Goal: Transaction & Acquisition: Purchase product/service

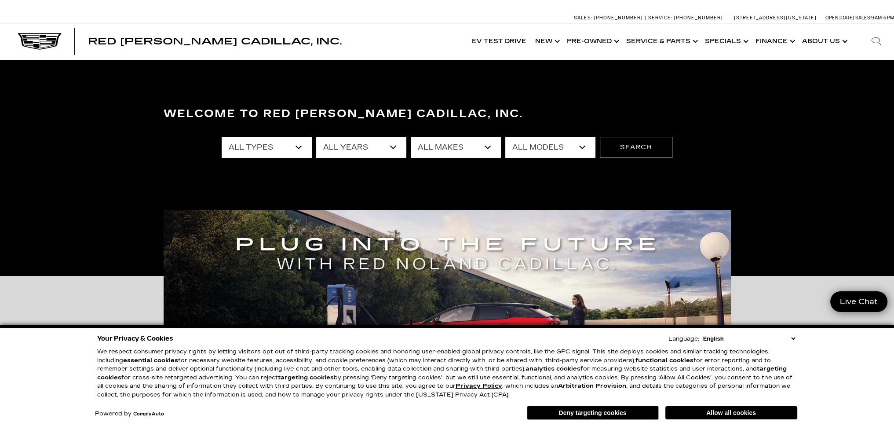
click at [588, 146] on select "All Models A6 Colorado Corvette Grand Sport Crosstrek CT4 CT5 Escalade Escalade…" at bounding box center [551, 147] width 90 height 21
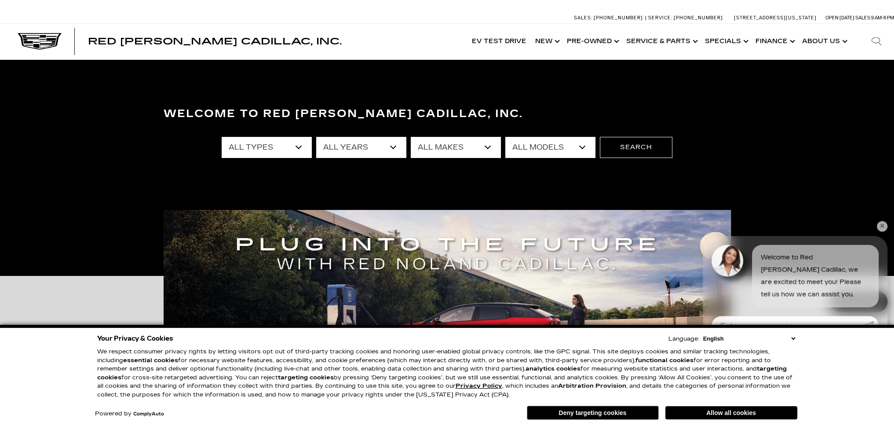
select select "LYRIQ"
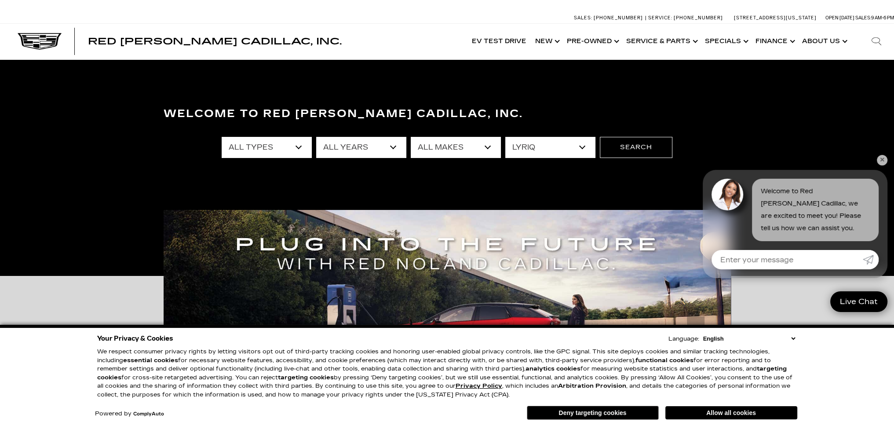
click at [506, 137] on select "All Models A6 Colorado Corvette Grand Sport Crosstrek CT4 CT5 Escalade Escalade…" at bounding box center [551, 147] width 90 height 21
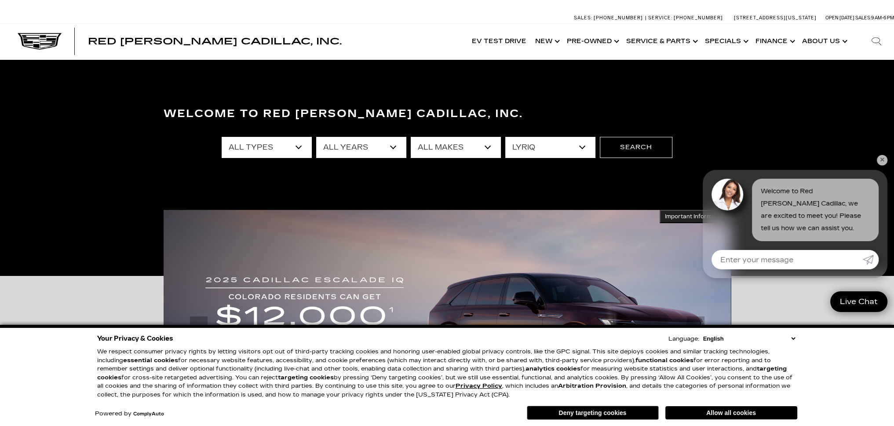
click at [883, 158] on link "✕" at bounding box center [882, 160] width 11 height 11
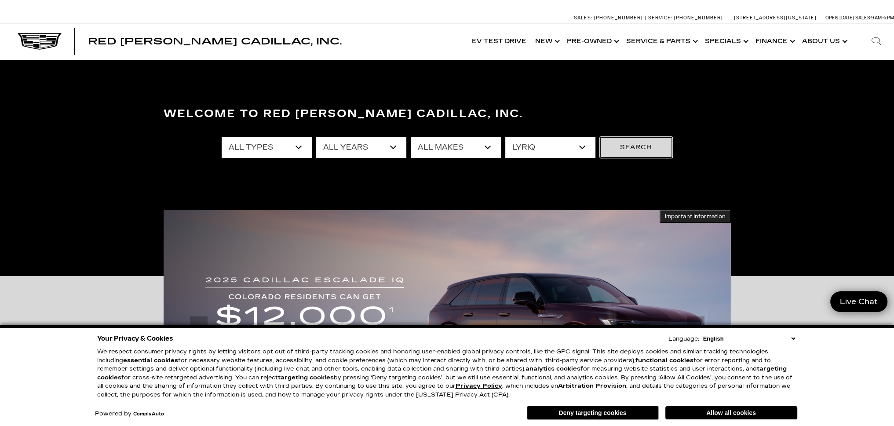
click at [625, 145] on button "Search" at bounding box center [636, 147] width 73 height 21
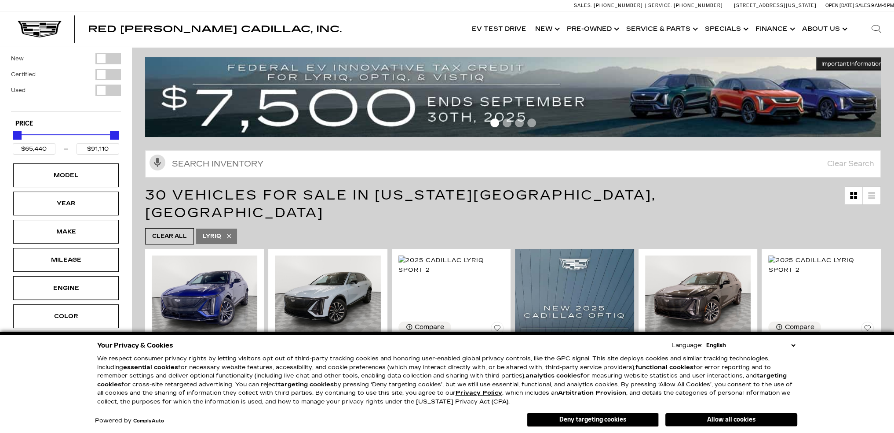
scroll to position [44, 0]
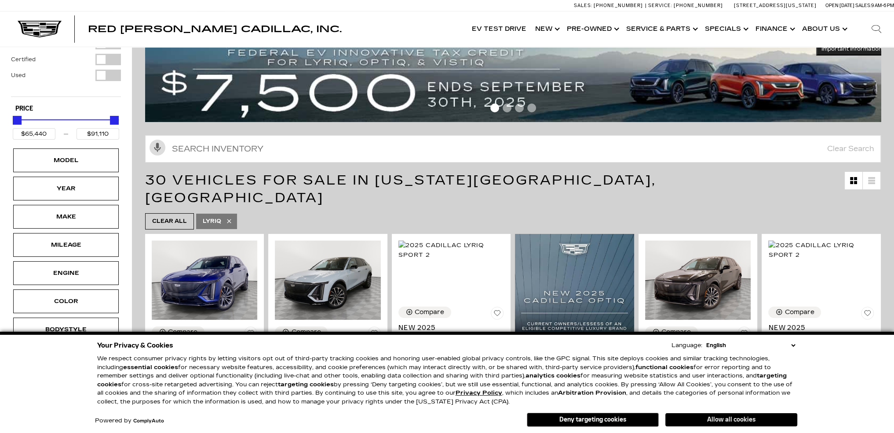
click at [688, 419] on button "Allow all cookies" at bounding box center [732, 419] width 132 height 13
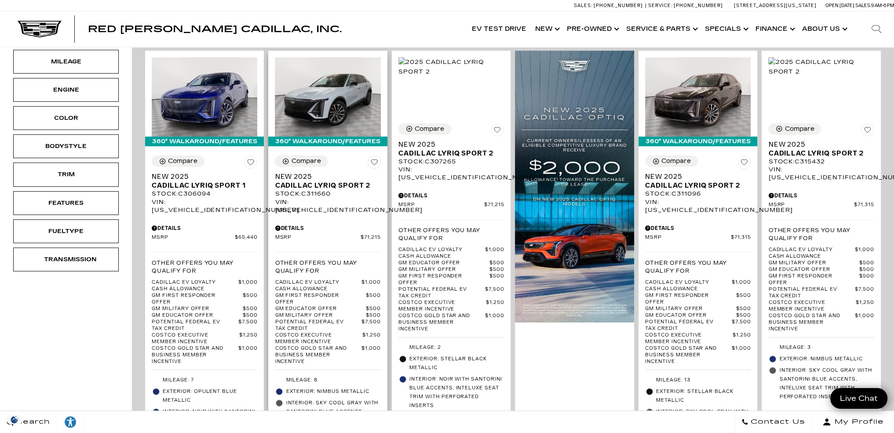
scroll to position [220, 0]
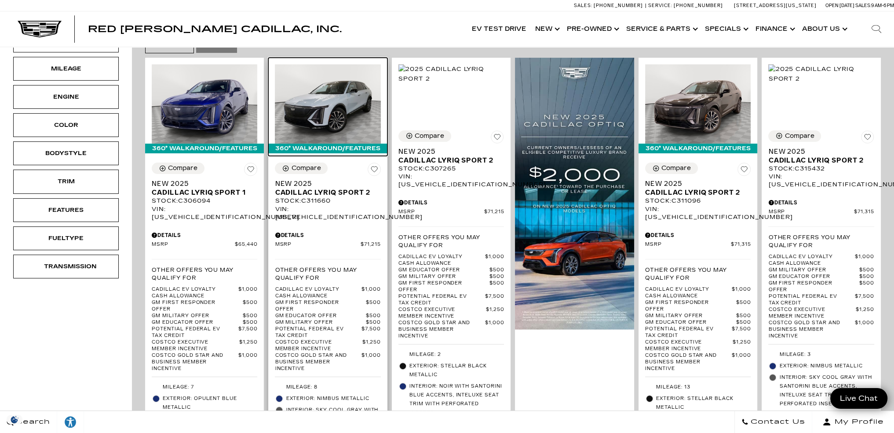
click at [327, 98] on img at bounding box center [328, 103] width 106 height 79
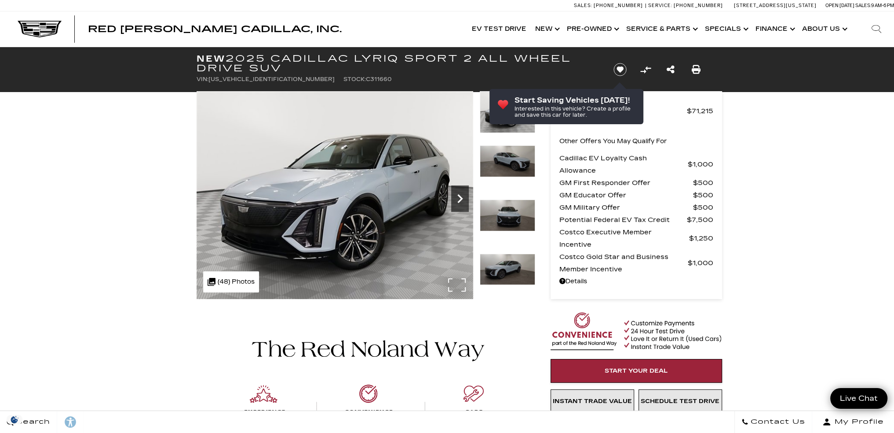
click at [460, 197] on icon "Next" at bounding box center [460, 198] width 5 height 9
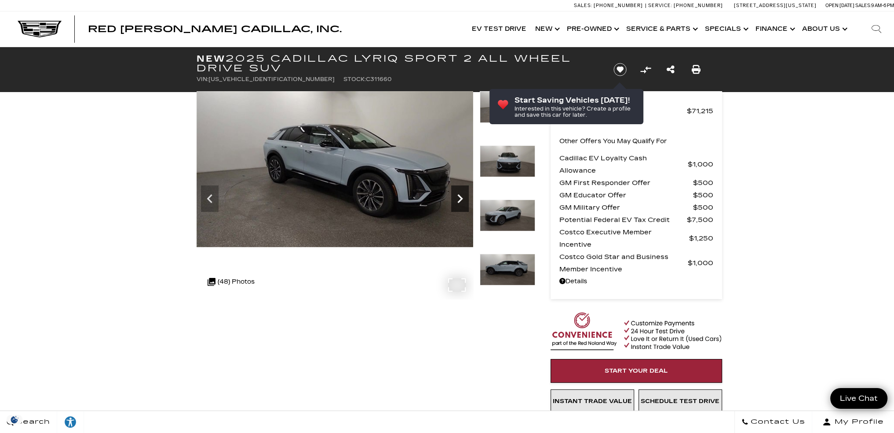
click at [460, 197] on icon "Next" at bounding box center [460, 198] width 5 height 9
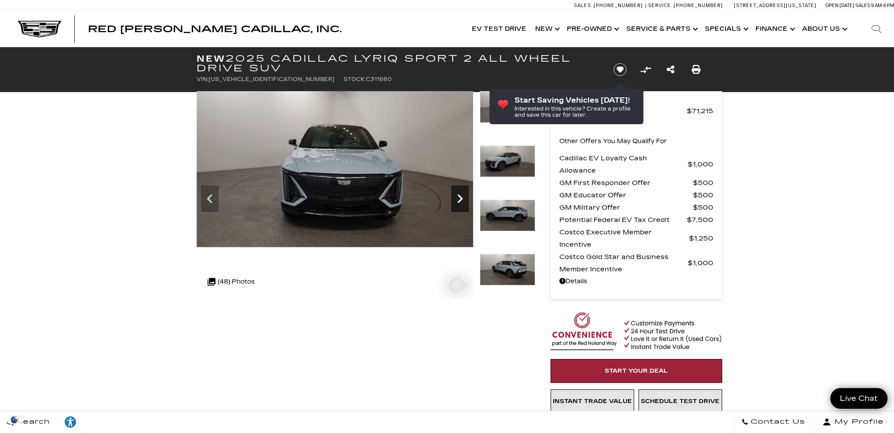
click at [460, 197] on icon "Next" at bounding box center [460, 198] width 5 height 9
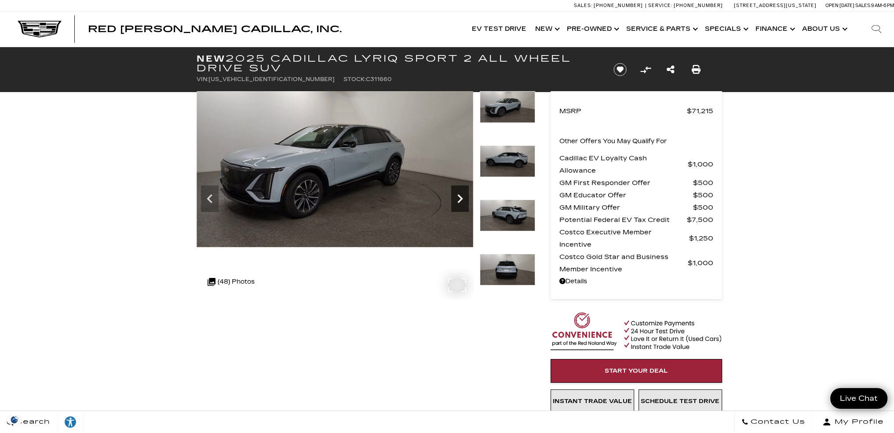
click at [460, 197] on icon "Next" at bounding box center [460, 198] width 5 height 9
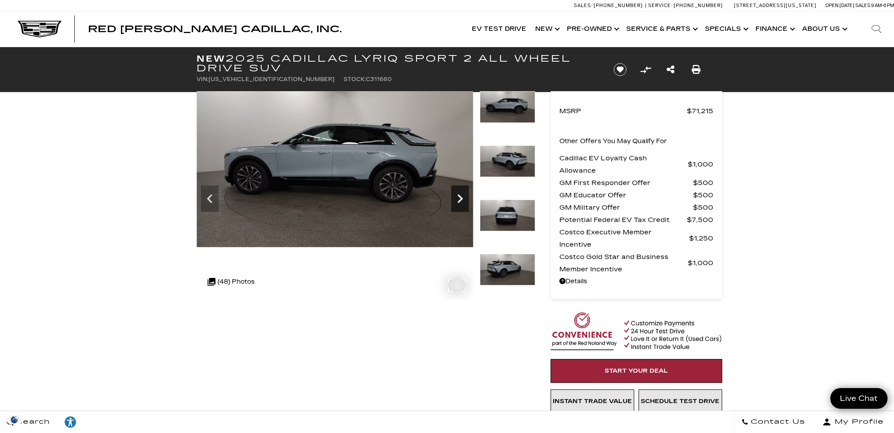
click at [460, 197] on icon "Next" at bounding box center [460, 198] width 5 height 9
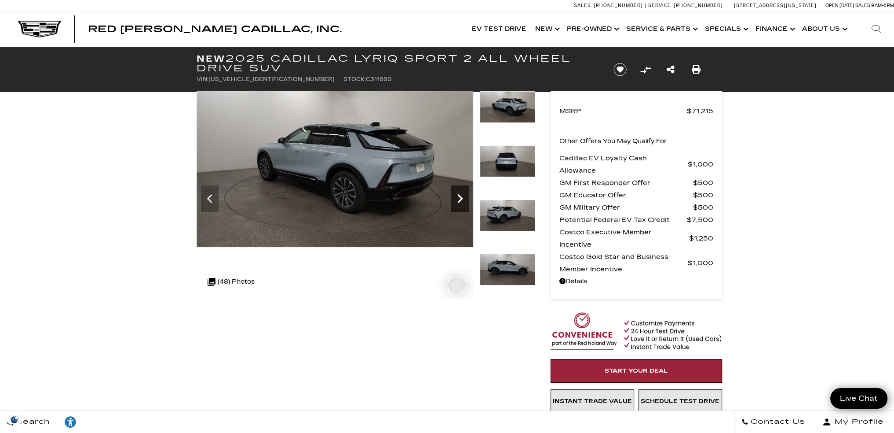
click at [460, 197] on icon "Next" at bounding box center [460, 198] width 5 height 9
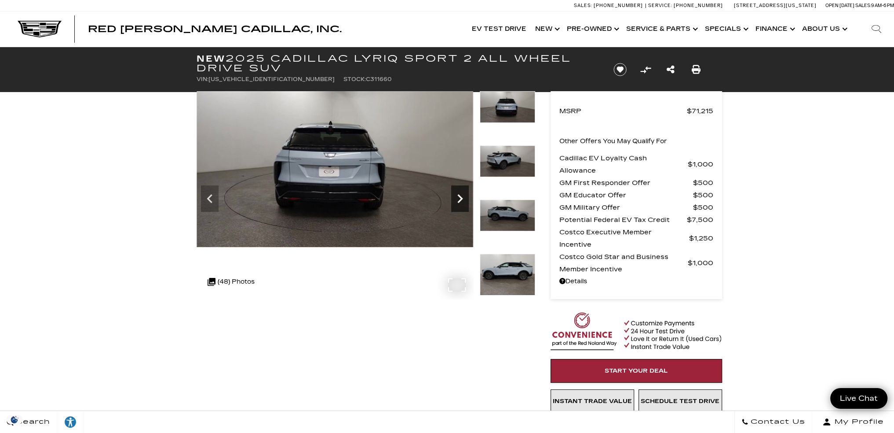
click at [460, 197] on icon "Next" at bounding box center [460, 198] width 5 height 9
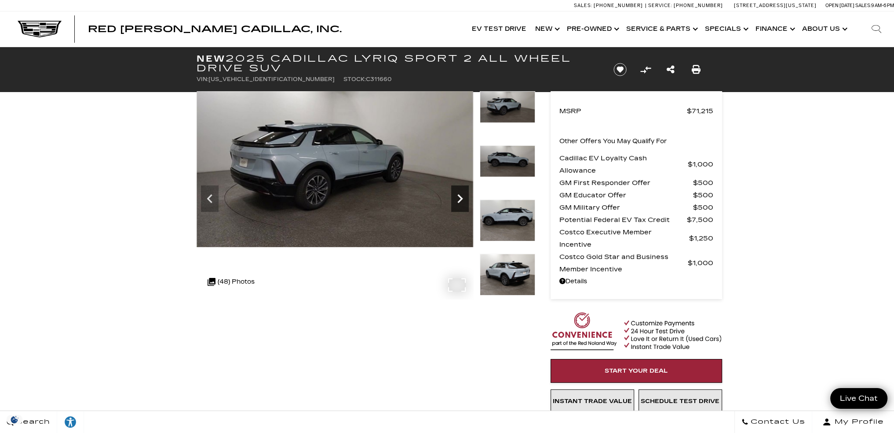
click at [460, 197] on icon "Next" at bounding box center [460, 198] width 5 height 9
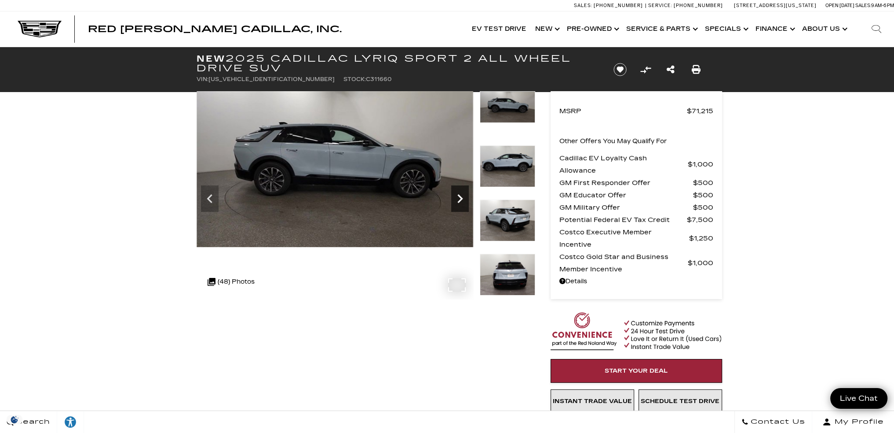
click at [460, 197] on icon "Next" at bounding box center [460, 198] width 5 height 9
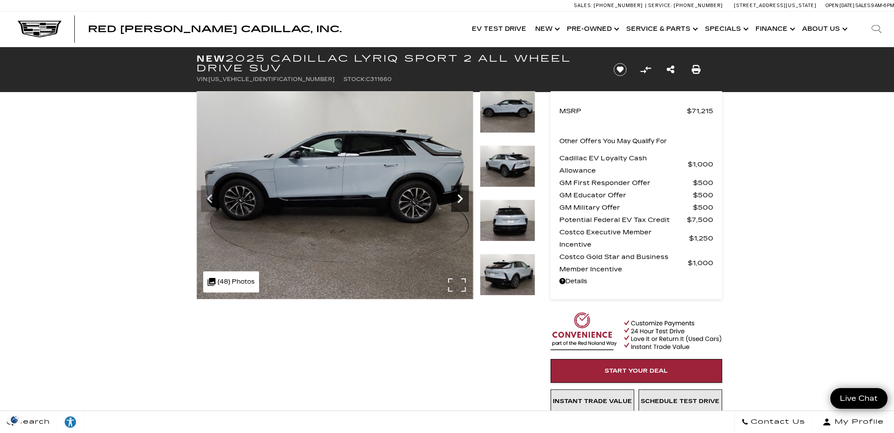
click at [460, 197] on icon "Next" at bounding box center [460, 198] width 5 height 9
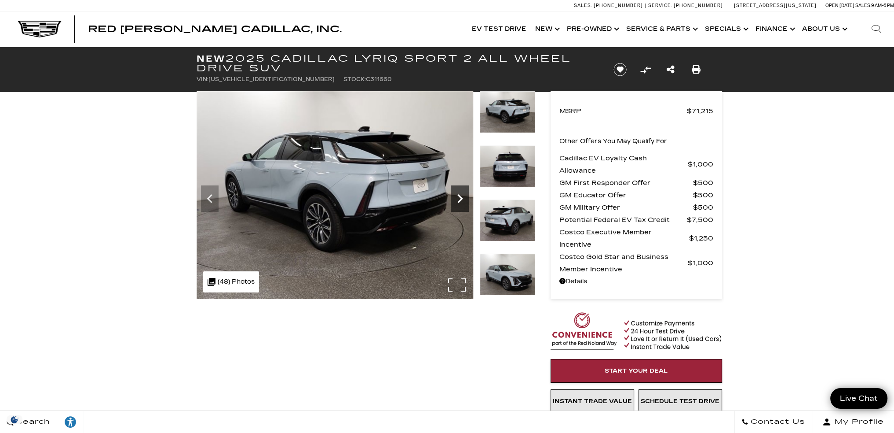
click at [460, 197] on icon "Next" at bounding box center [460, 198] width 5 height 9
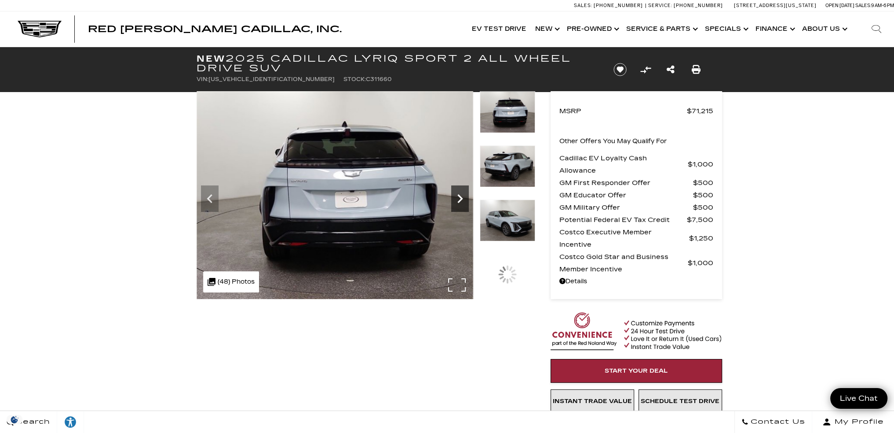
click at [460, 197] on icon "Next" at bounding box center [460, 198] width 5 height 9
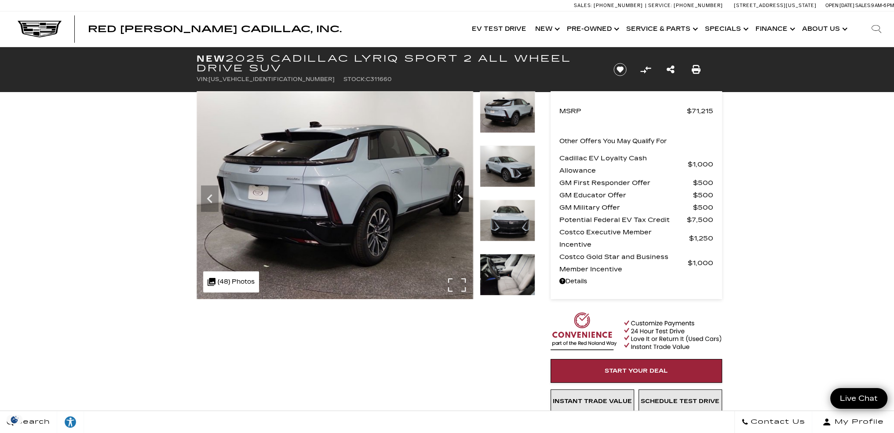
click at [460, 197] on icon "Next" at bounding box center [460, 198] width 5 height 9
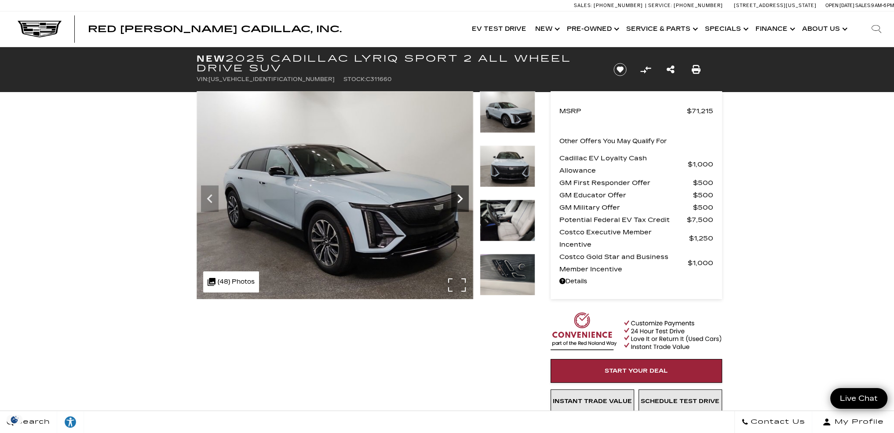
click at [460, 197] on icon "Next" at bounding box center [460, 198] width 5 height 9
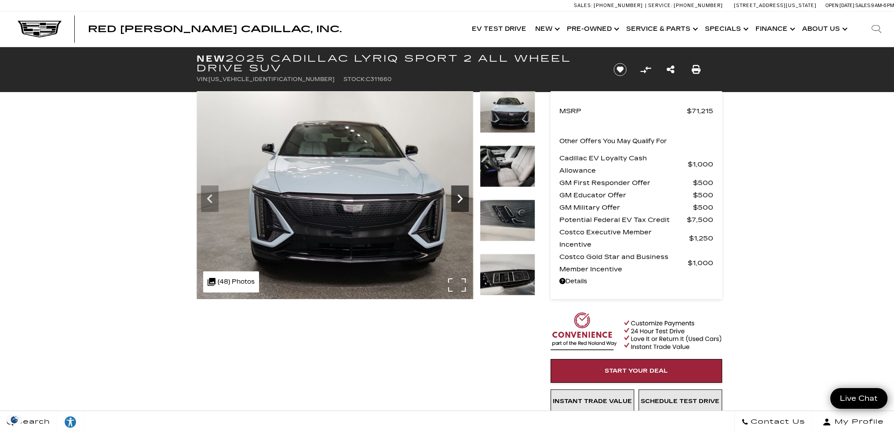
click at [460, 197] on icon "Next" at bounding box center [460, 198] width 5 height 9
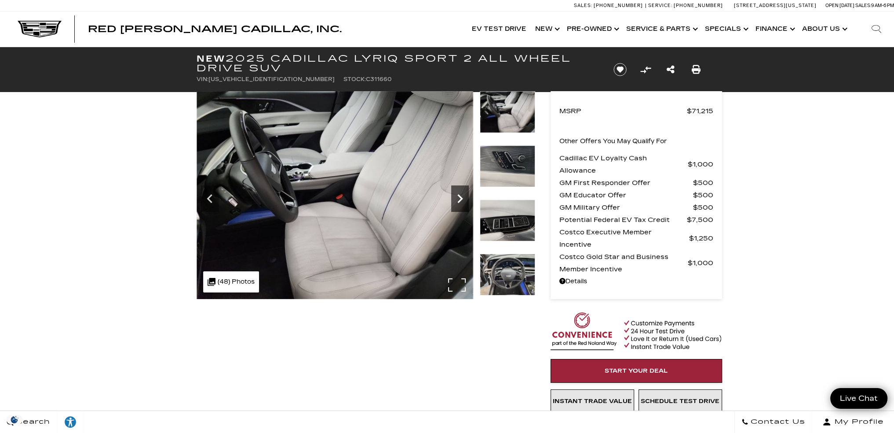
click at [459, 198] on icon "Next" at bounding box center [460, 199] width 18 height 18
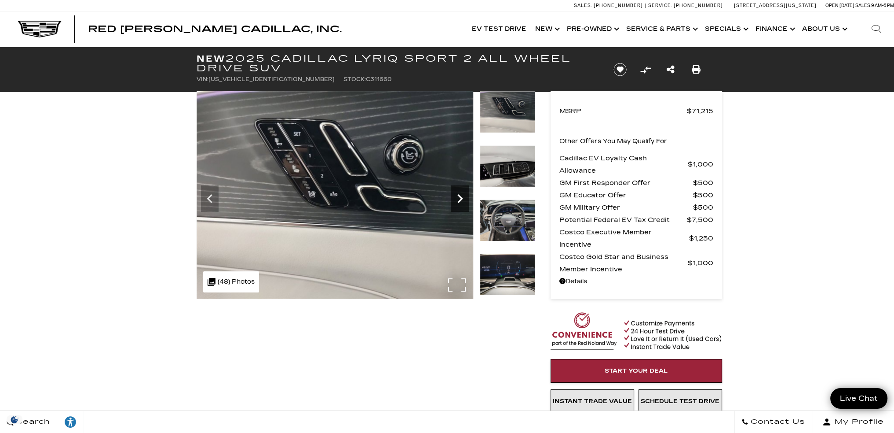
click at [459, 198] on icon "Next" at bounding box center [460, 199] width 18 height 18
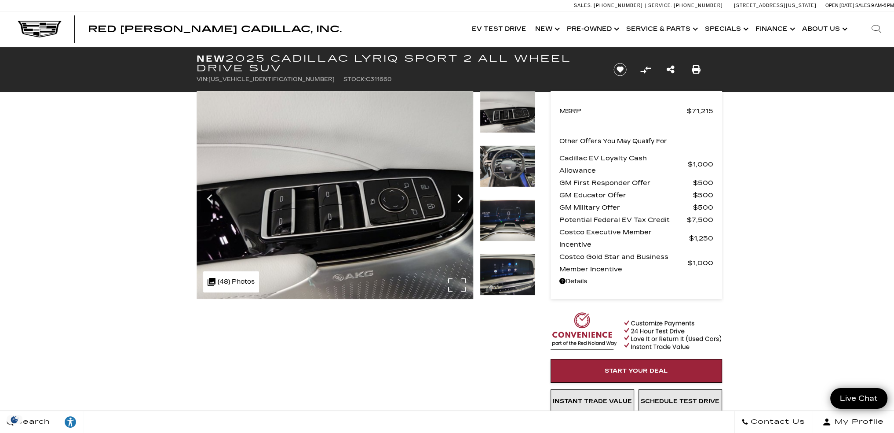
click at [459, 198] on icon "Next" at bounding box center [460, 199] width 18 height 18
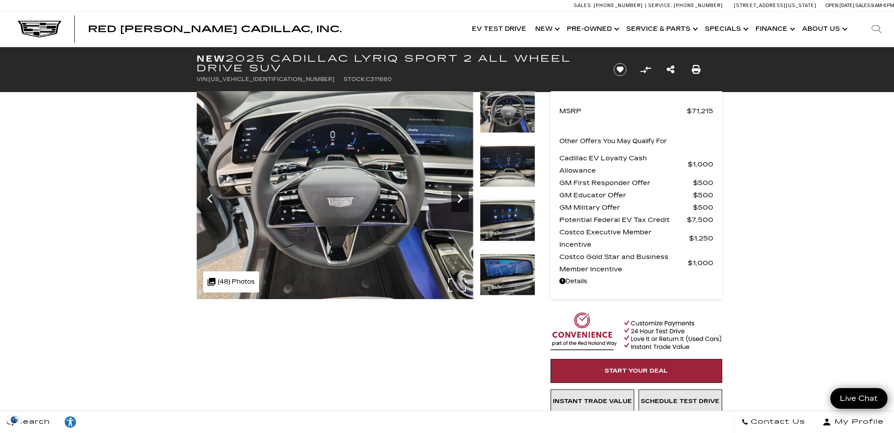
click at [459, 198] on icon "Next" at bounding box center [460, 199] width 18 height 18
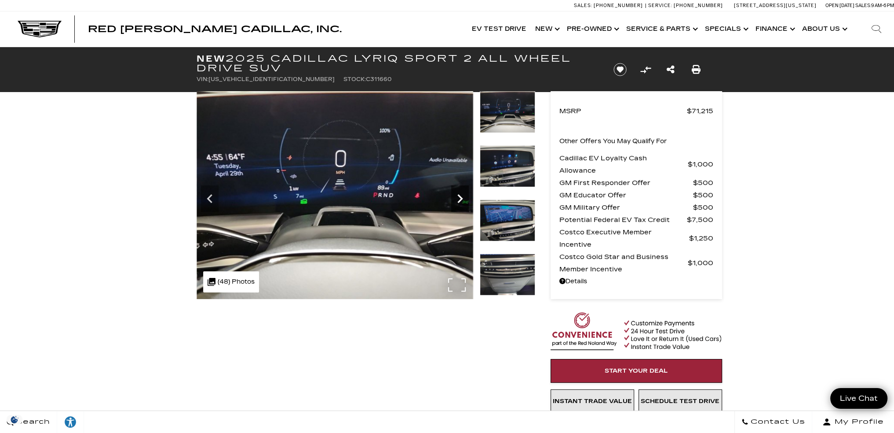
click at [459, 198] on icon "Next" at bounding box center [460, 199] width 18 height 18
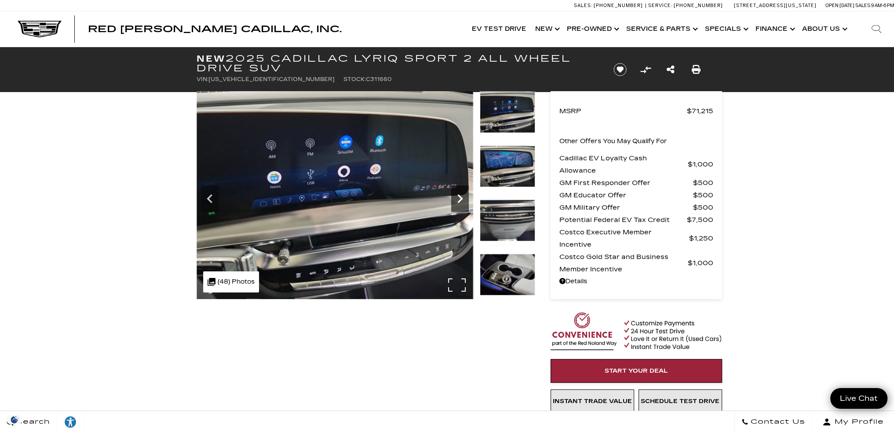
click at [459, 198] on icon "Next" at bounding box center [460, 199] width 18 height 18
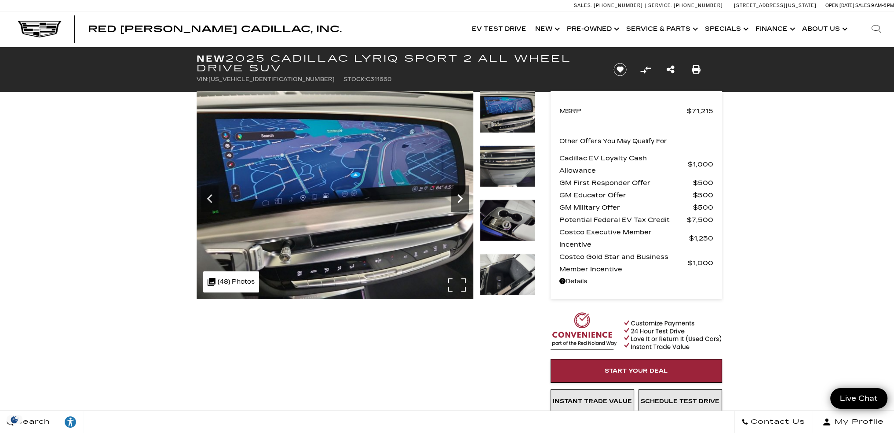
click at [459, 198] on icon "Next" at bounding box center [460, 199] width 18 height 18
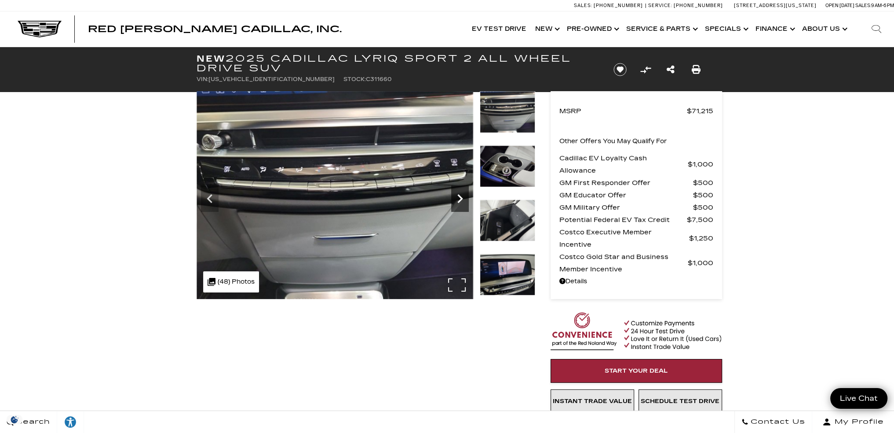
click at [459, 198] on icon "Next" at bounding box center [460, 199] width 18 height 18
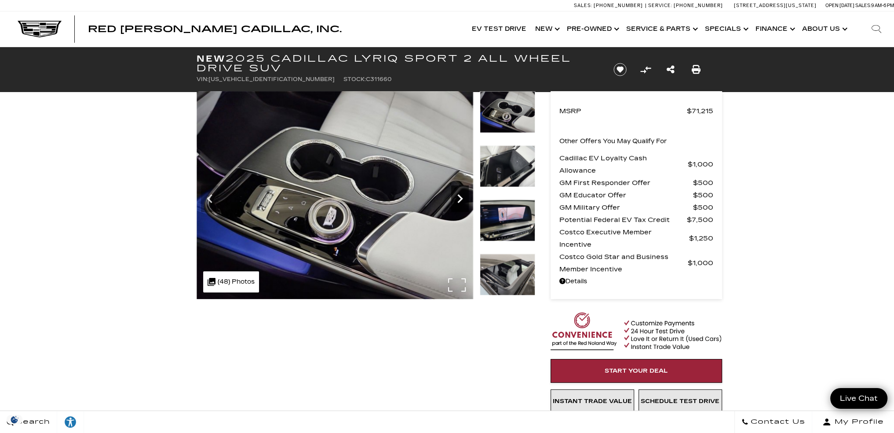
click at [459, 198] on icon "Next" at bounding box center [460, 199] width 18 height 18
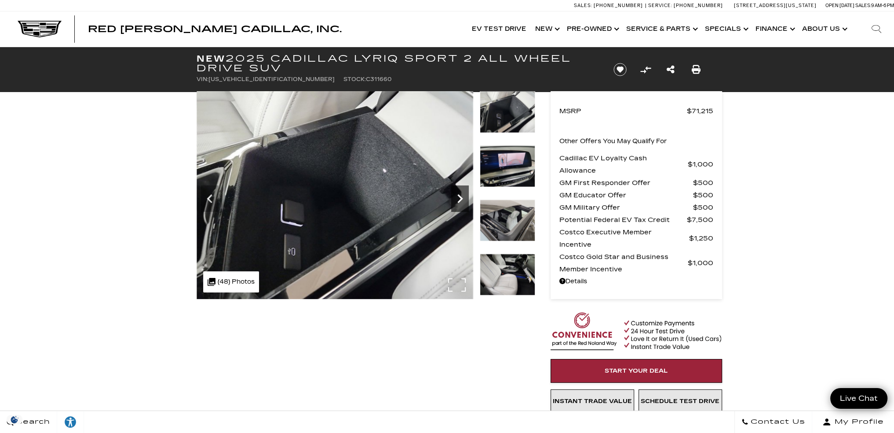
click at [459, 198] on icon "Next" at bounding box center [460, 199] width 18 height 18
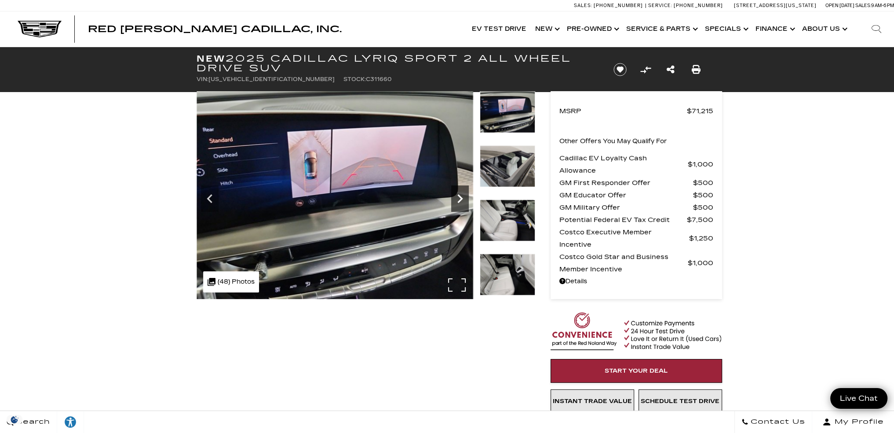
click at [459, 198] on icon "Next" at bounding box center [460, 199] width 18 height 18
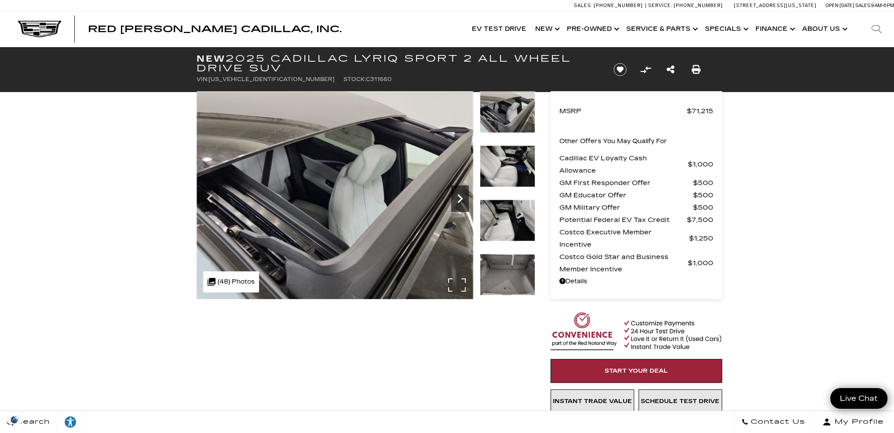
click at [459, 198] on icon "Next" at bounding box center [460, 199] width 18 height 18
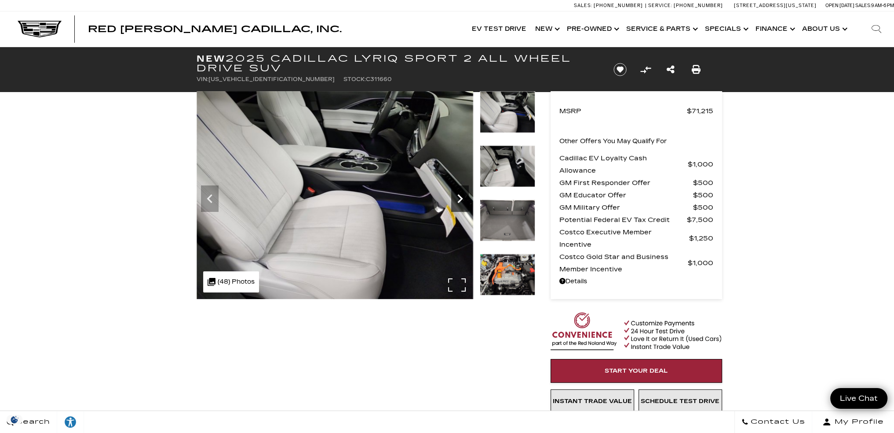
click at [459, 198] on icon "Next" at bounding box center [460, 199] width 18 height 18
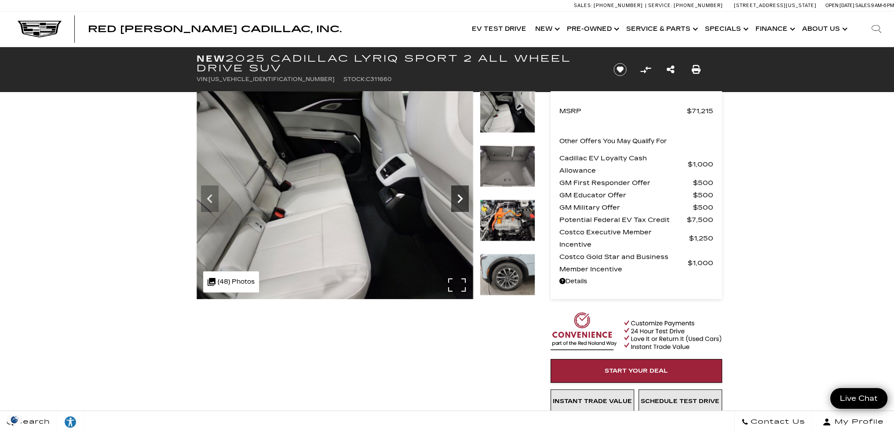
click at [459, 198] on icon "Next" at bounding box center [460, 199] width 18 height 18
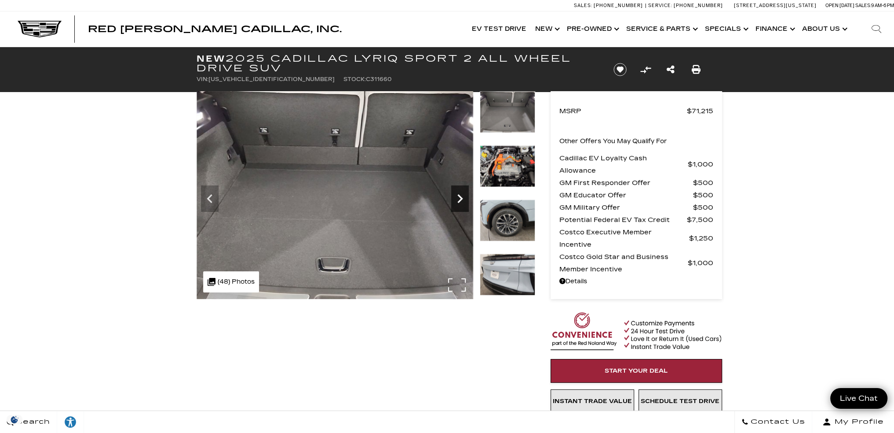
click at [459, 198] on icon "Next" at bounding box center [460, 199] width 18 height 18
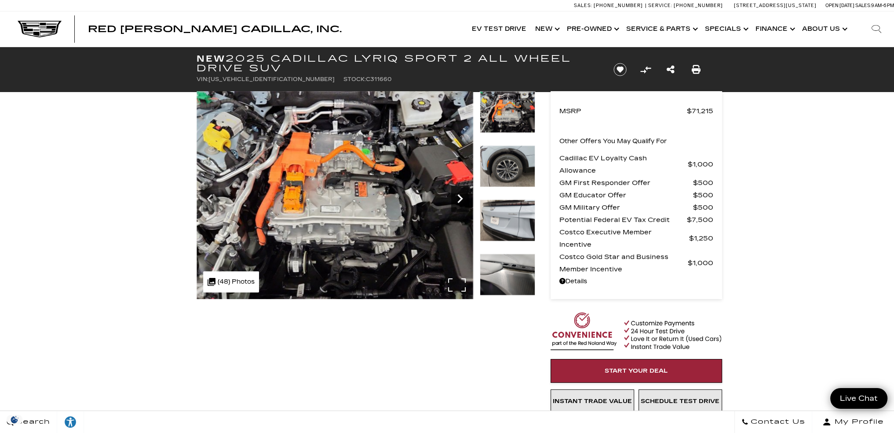
click at [459, 198] on icon "Next" at bounding box center [460, 199] width 18 height 18
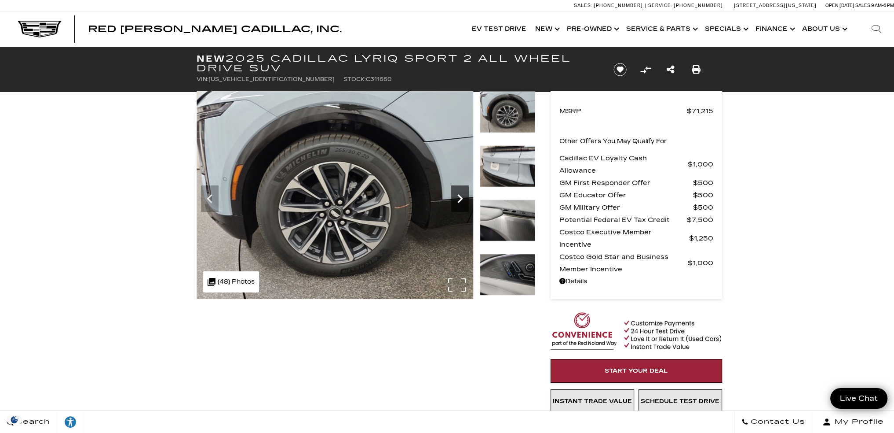
click at [459, 198] on icon "Next" at bounding box center [460, 199] width 18 height 18
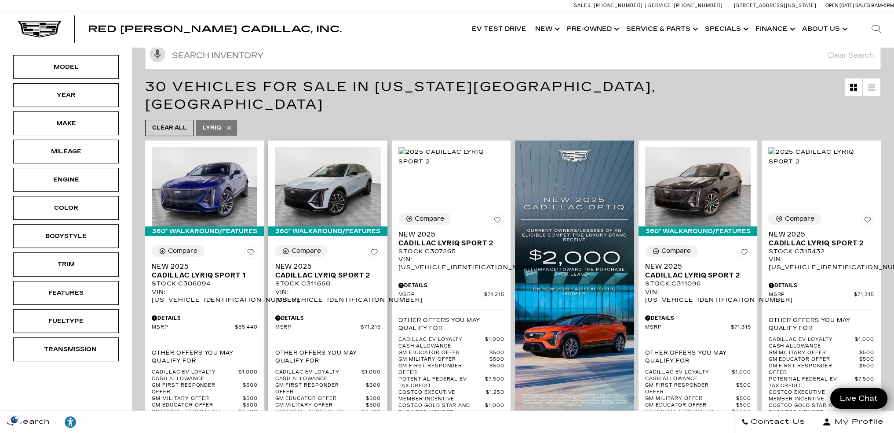
scroll to position [132, 0]
